Goal: Entertainment & Leisure: Browse casually

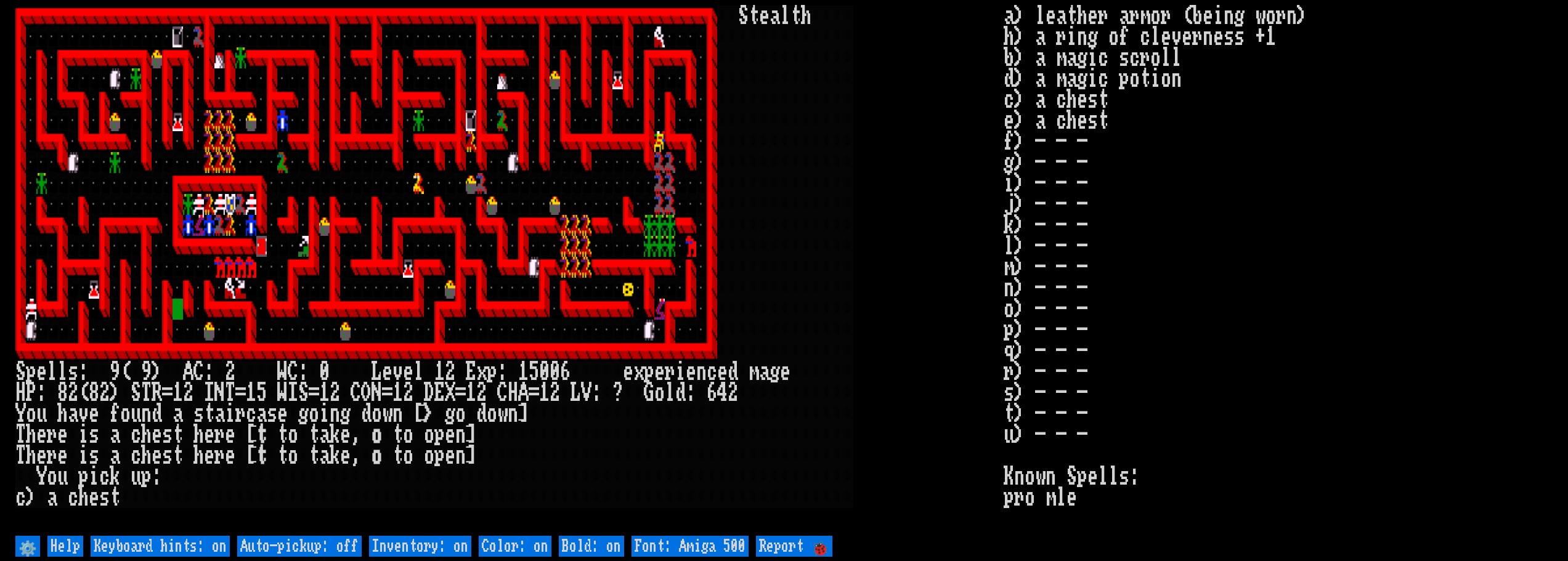
click at [327, 549] on off "Auto-pickup: off" at bounding box center [299, 546] width 125 height 21
type off "Auto-pickup: on"
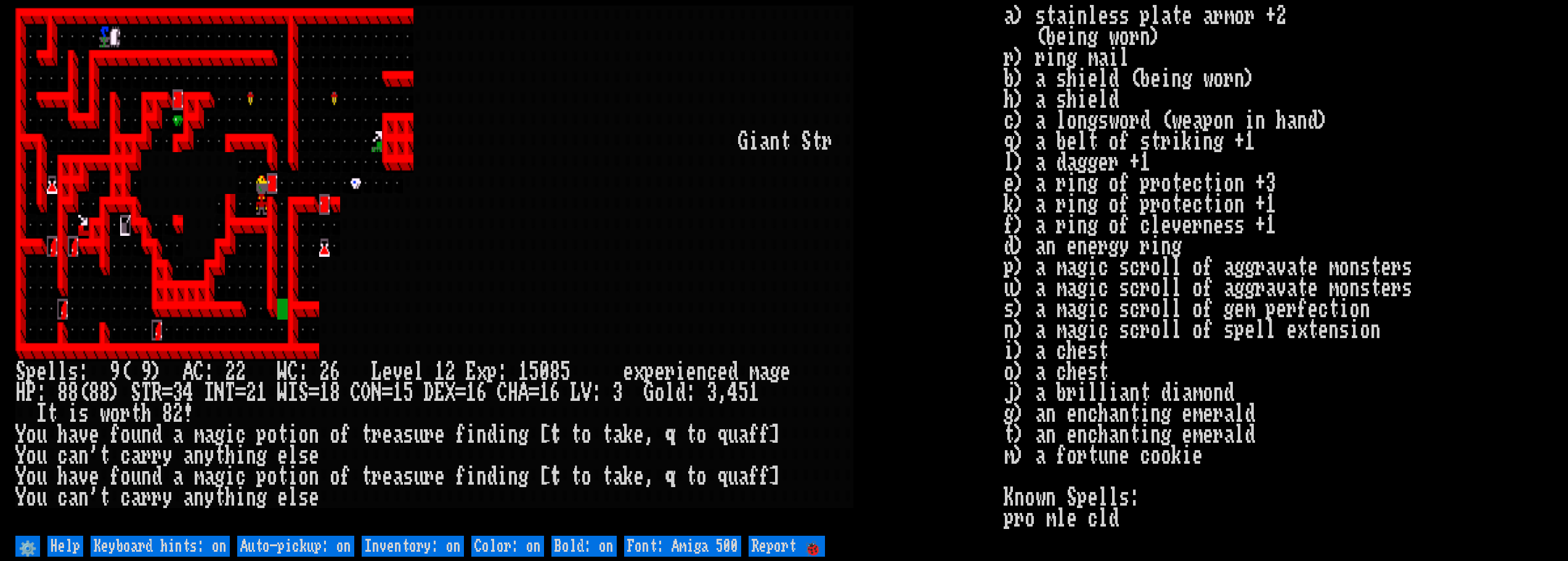
click at [151, 546] on on "Keyboard hints: on" at bounding box center [160, 546] width 139 height 21
type on "Keyboard hints: off"
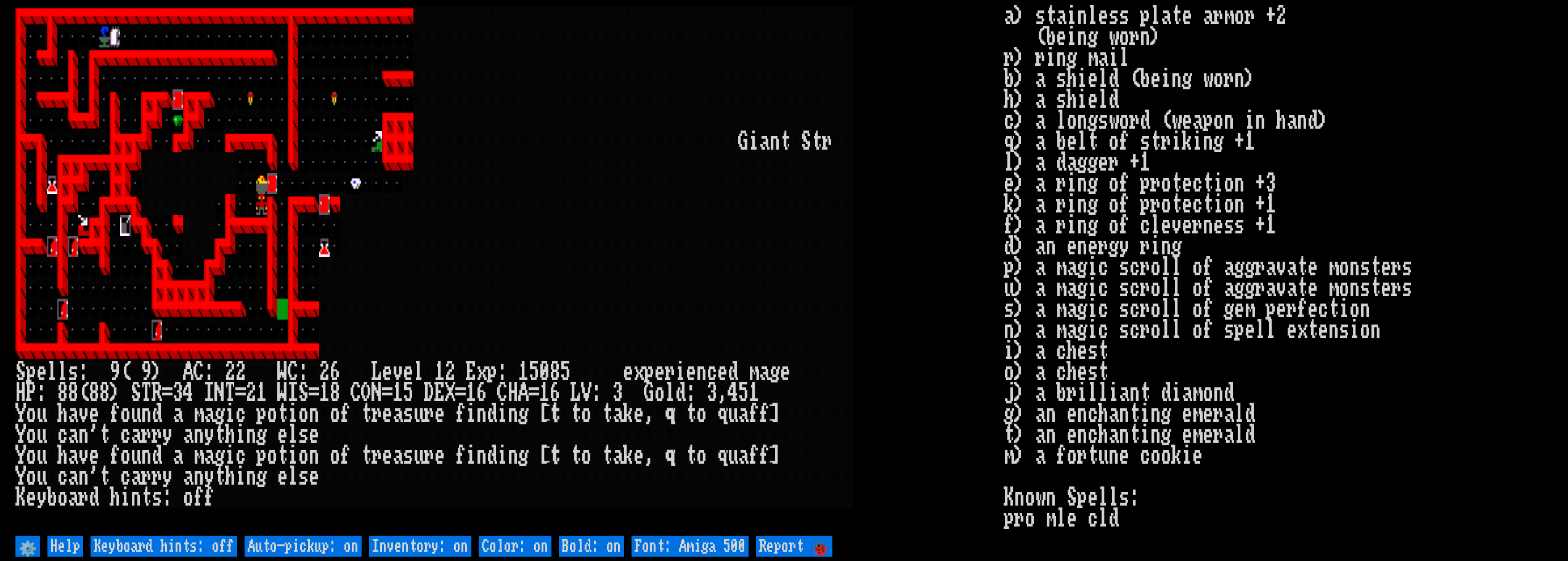
click at [152, 546] on on "Keyboard hints: off" at bounding box center [164, 546] width 147 height 21
type on "Keyboard hints: on"
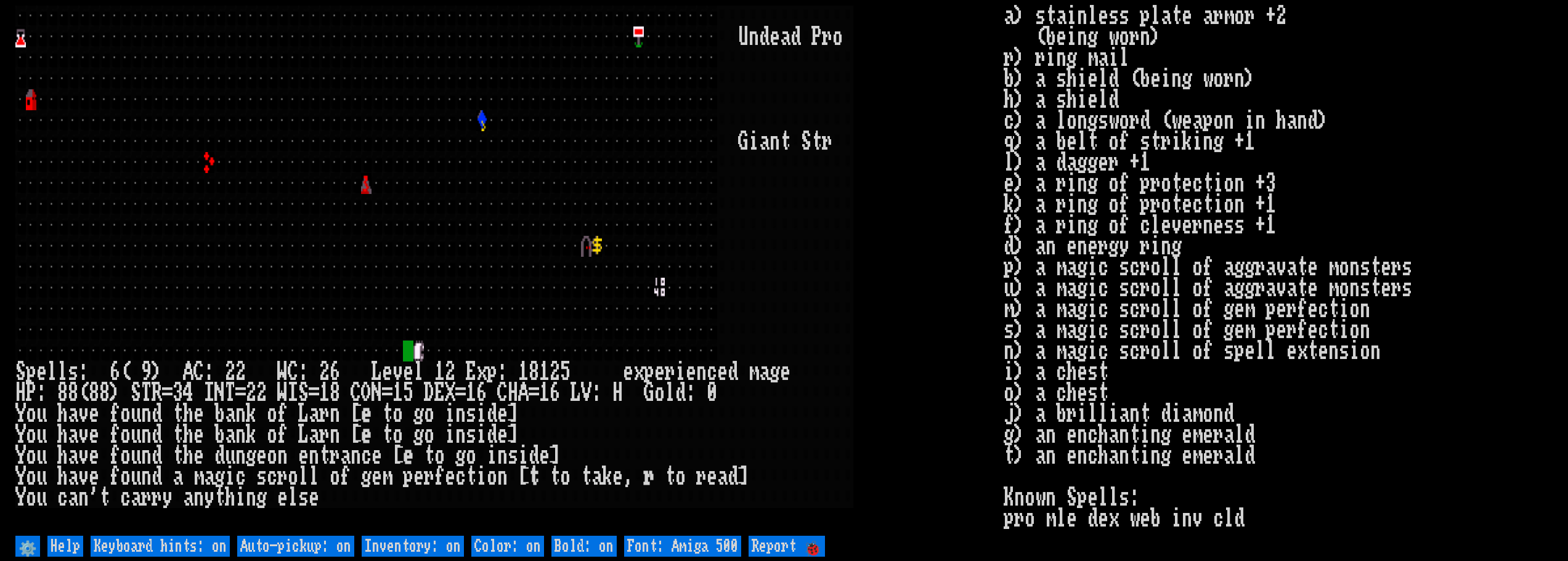
click at [299, 549] on off "Auto-pickup: on" at bounding box center [296, 546] width 117 height 21
type off "Auto-pickup: off"
